Goal: Find specific page/section: Find specific page/section

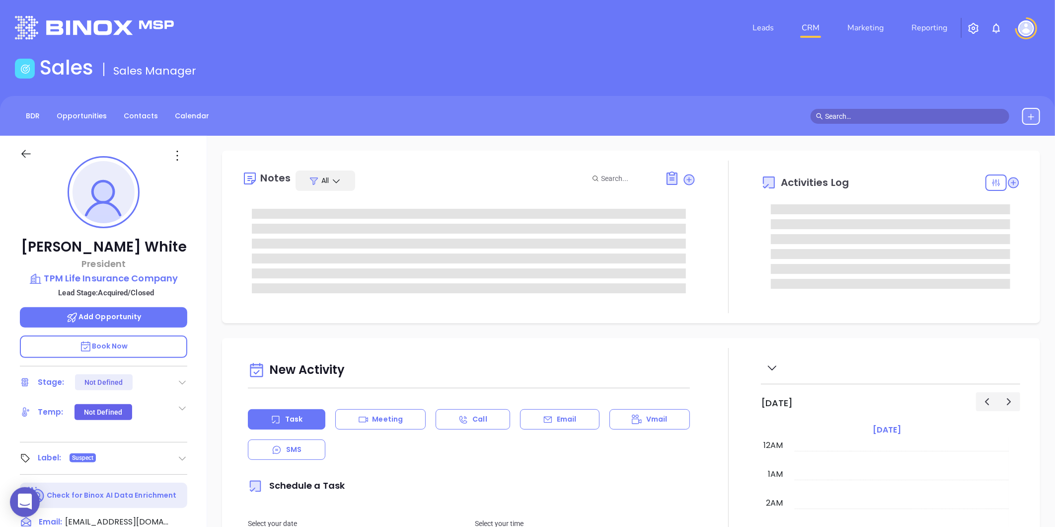
type input "[DATE]"
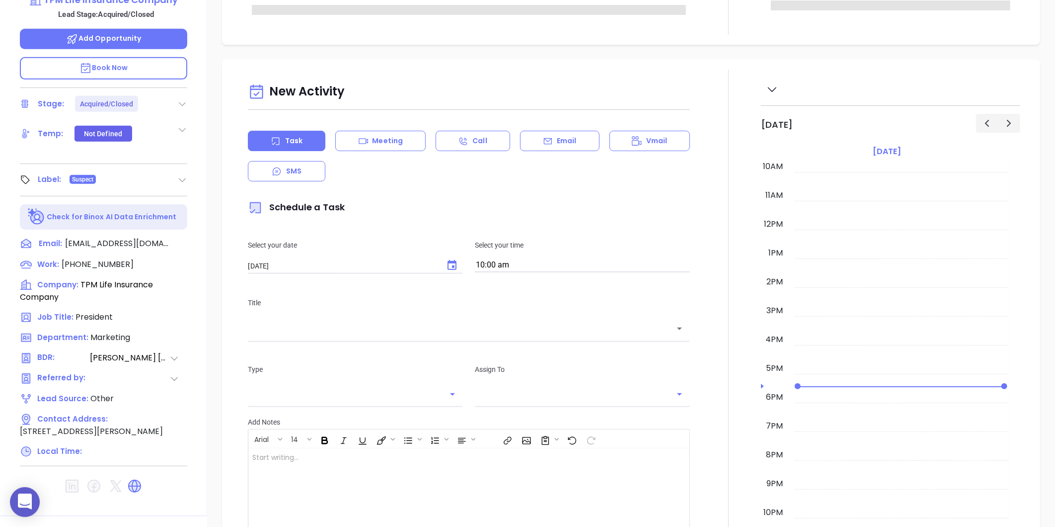
scroll to position [304, 0]
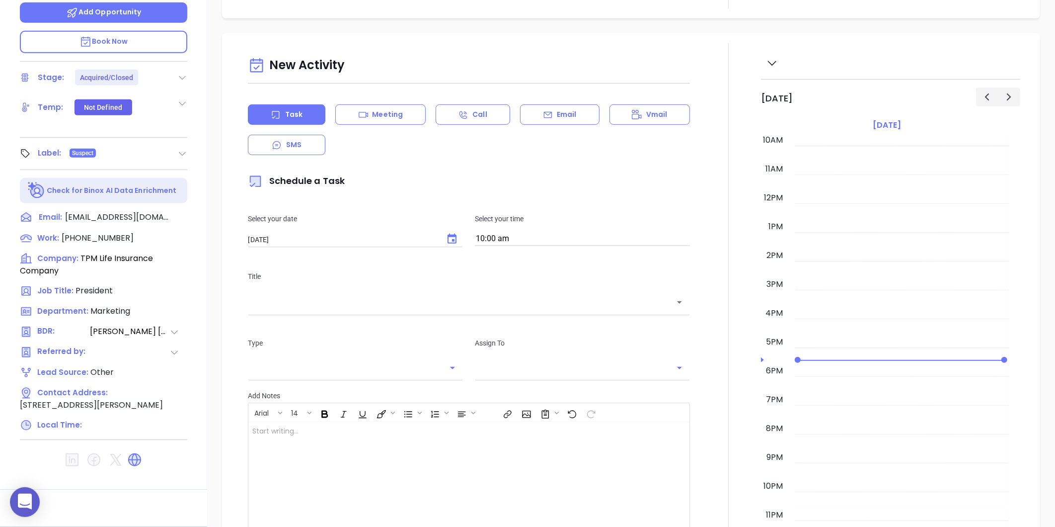
type input "[PERSON_NAME]"
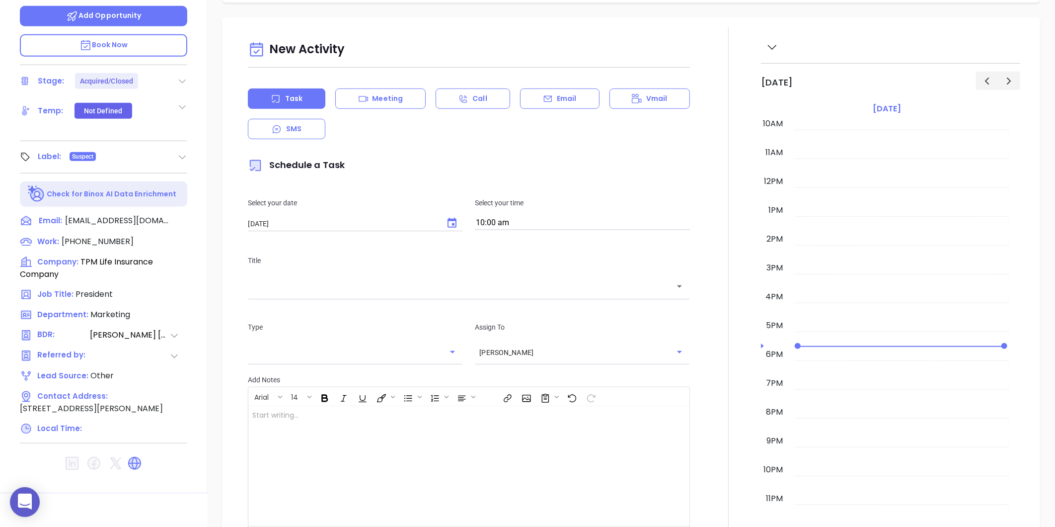
scroll to position [139, 0]
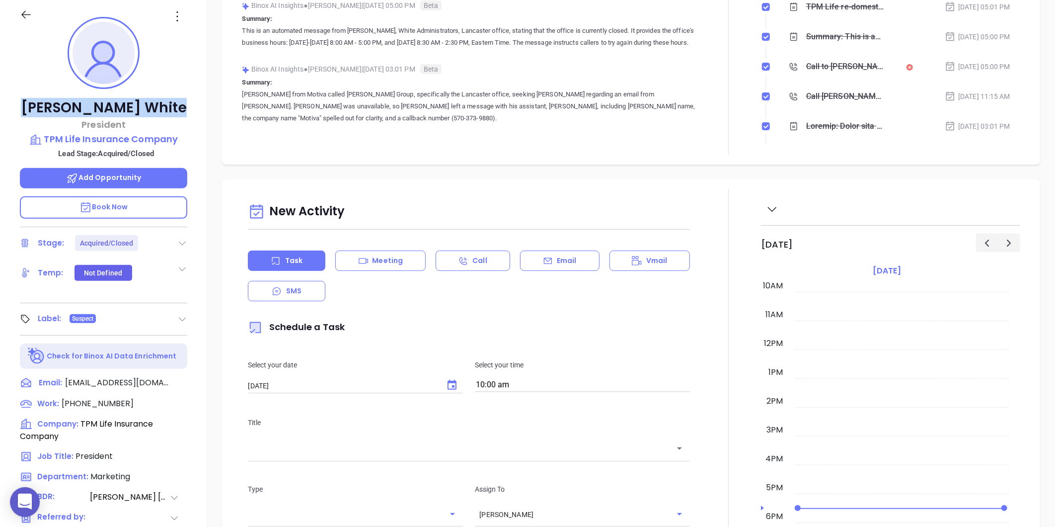
drag, startPoint x: 55, startPoint y: 107, endPoint x: 180, endPoint y: 96, distance: 126.1
click at [180, 96] on div "[PERSON_NAME] President TPM Life Insurance Company Lead Stage: Acquired/Closed …" at bounding box center [103, 326] width 207 height 658
copy p "[PERSON_NAME]"
click at [121, 145] on p "TPM Life Insurance Company" at bounding box center [103, 139] width 167 height 14
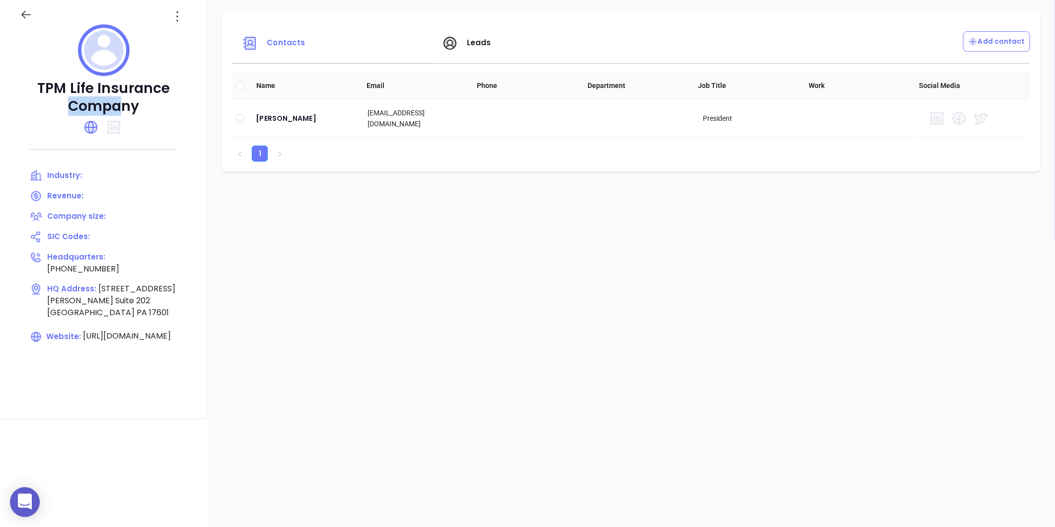
drag, startPoint x: 34, startPoint y: 101, endPoint x: 124, endPoint y: 113, distance: 91.2
click at [124, 113] on p "TPM Life Insurance Company" at bounding box center [103, 97] width 167 height 36
drag, startPoint x: 124, startPoint y: 113, endPoint x: 238, endPoint y: 97, distance: 115.3
click at [165, 108] on p "TPM Life Insurance Company" at bounding box center [103, 97] width 167 height 36
copy p "TPM Life Insurance Company"
